Goal: Browse casually: Explore the website without a specific task or goal

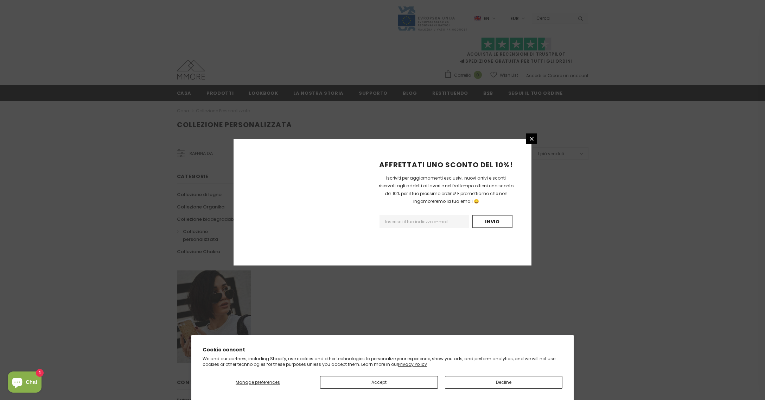
scroll to position [320, 0]
